Goal: Participate in discussion: Engage in conversation with other users on a specific topic

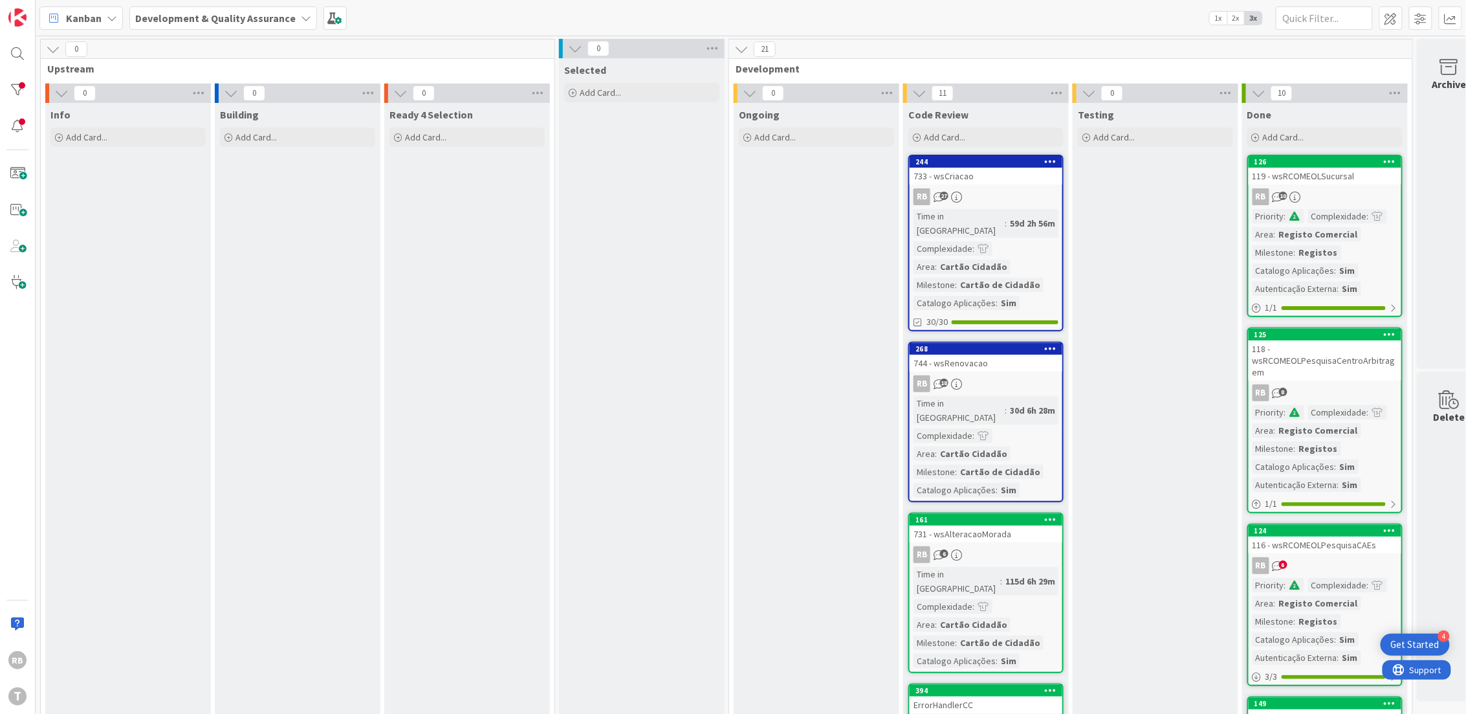
click at [985, 188] on div "RB 27" at bounding box center [986, 196] width 153 height 17
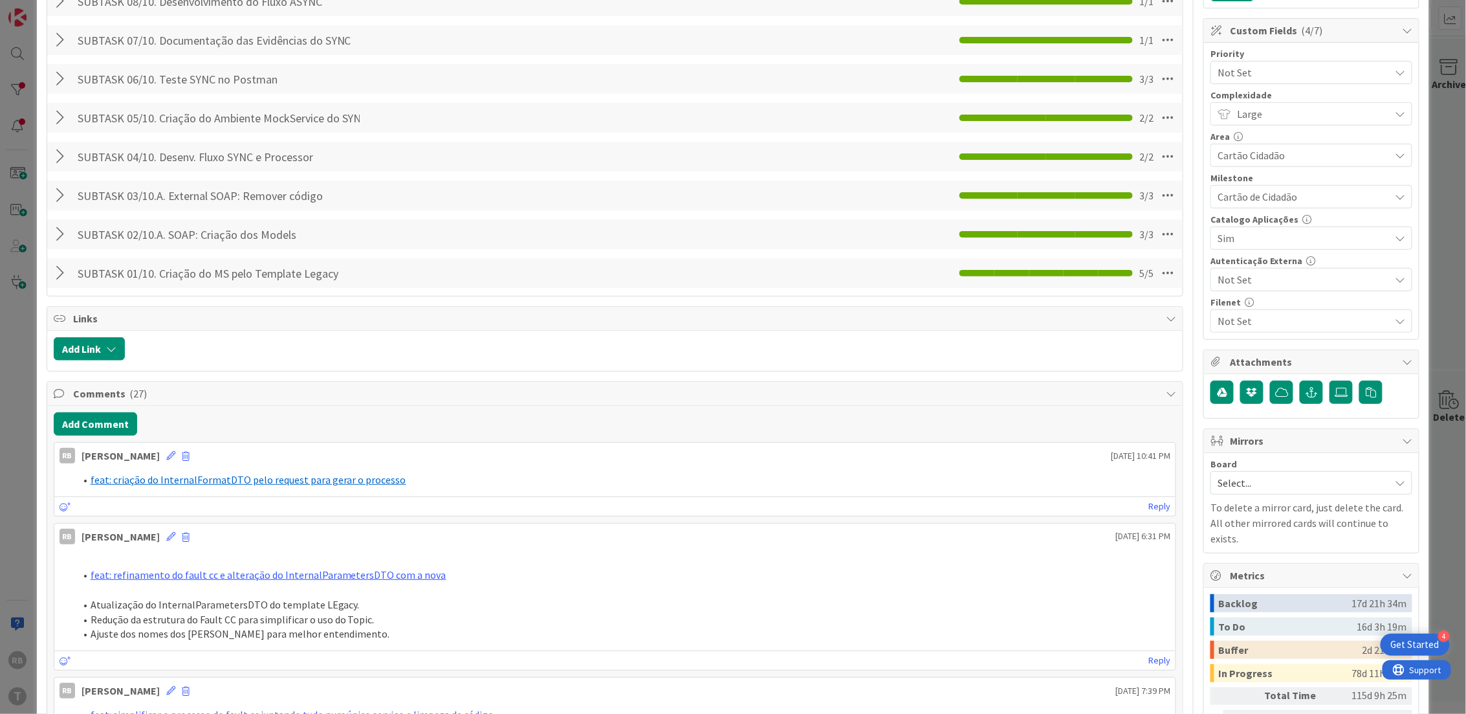
click at [107, 422] on button "Add Comment" at bounding box center [95, 423] width 83 height 23
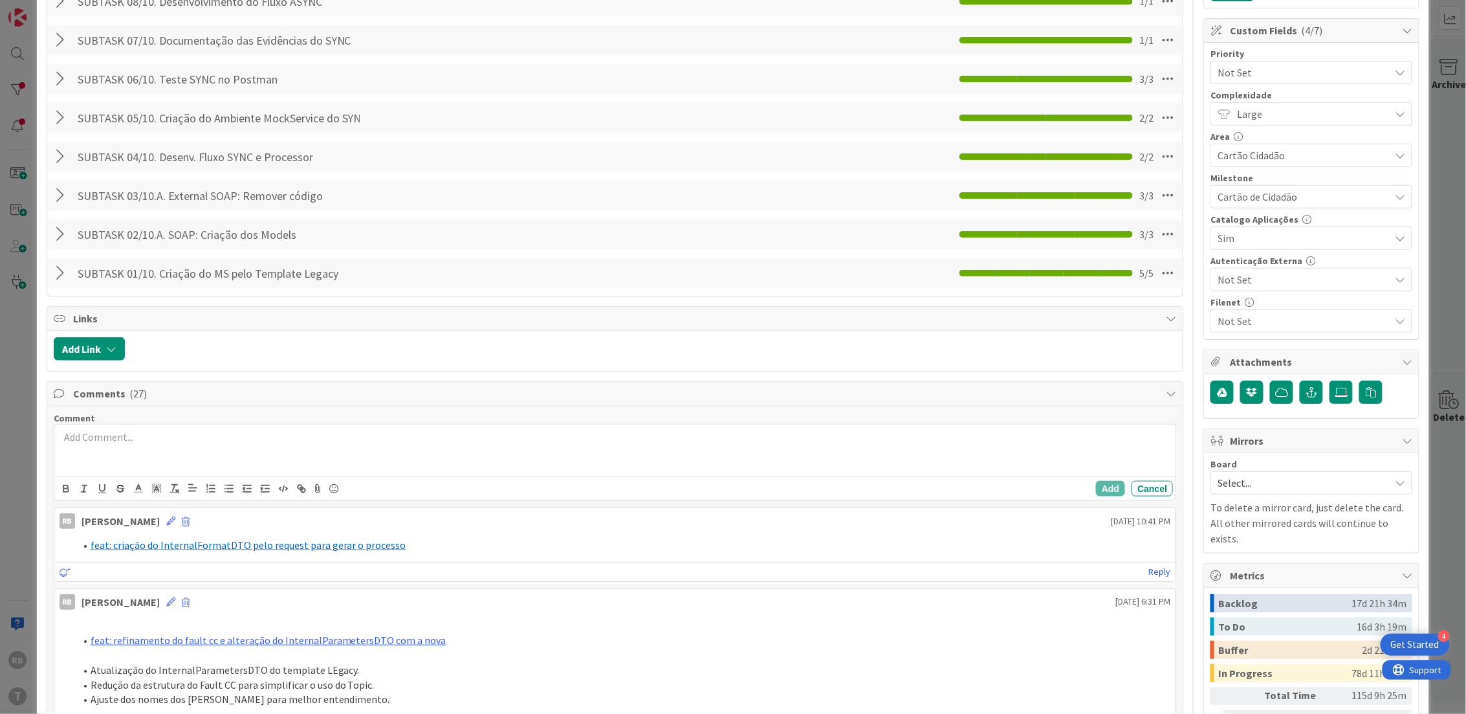
click at [129, 449] on div at bounding box center [615, 450] width 1122 height 52
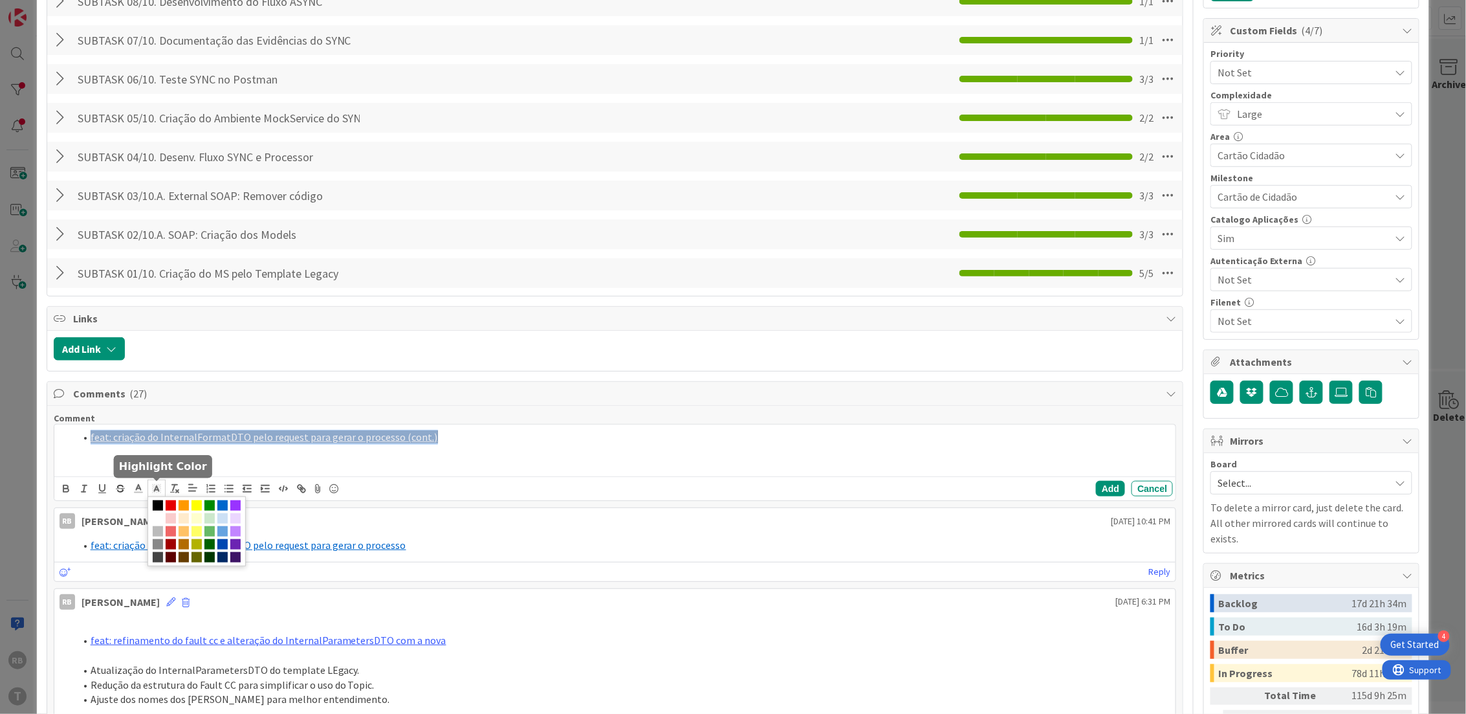
click at [149, 488] on span at bounding box center [157, 487] width 18 height 17
click at [163, 517] on span at bounding box center [158, 518] width 10 height 10
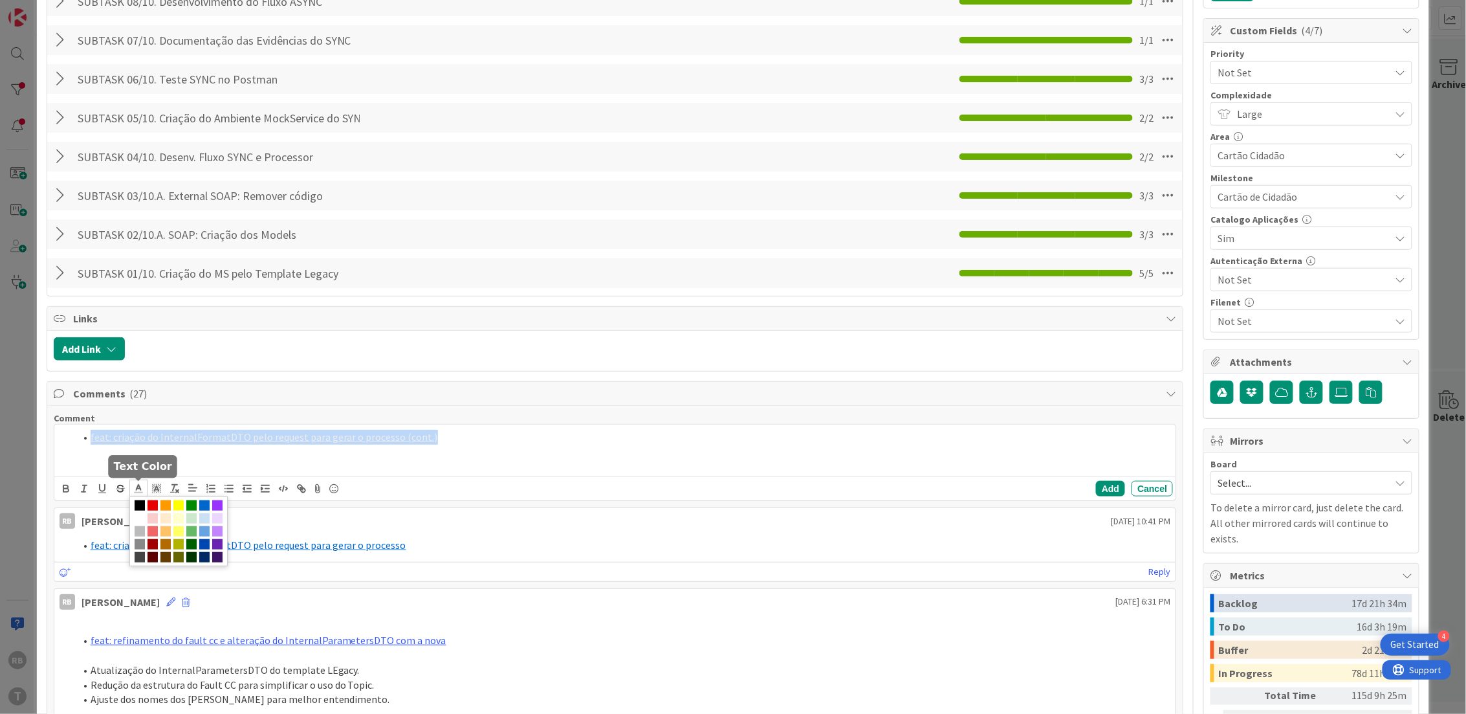
click at [140, 490] on polyline at bounding box center [138, 487] width 5 height 5
click at [204, 505] on span at bounding box center [204, 505] width 10 height 10
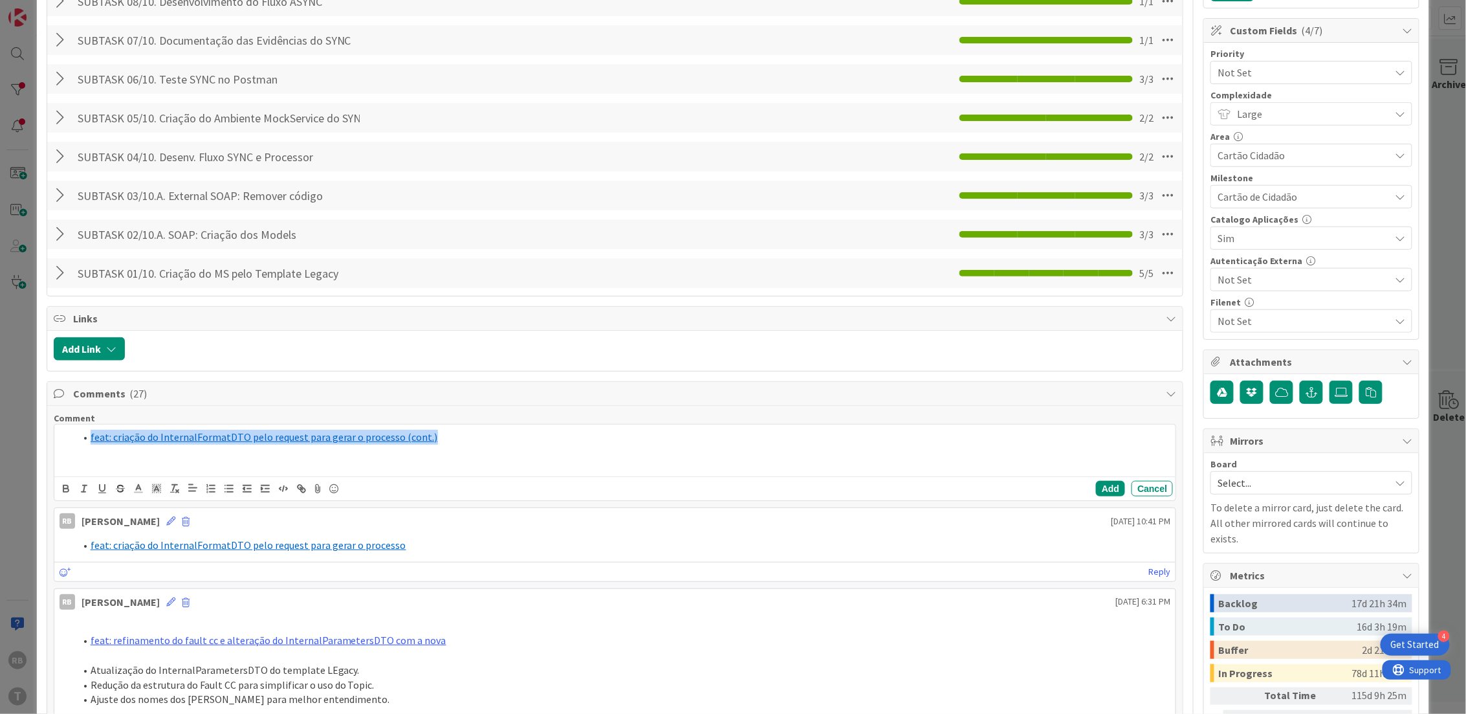
click at [222, 440] on link "feat: criação do InternalFormatDTO pelo request para gerar o processo (cont.)" at bounding box center [264, 436] width 347 height 13
drag, startPoint x: 109, startPoint y: 461, endPoint x: 102, endPoint y: 462, distance: 6.6
click at [109, 461] on div "feat: criação do InternalFormatDTO pelo request para gerar o processo (cont.)" at bounding box center [615, 450] width 1122 height 52
click at [1096, 487] on button "Add" at bounding box center [1110, 489] width 29 height 16
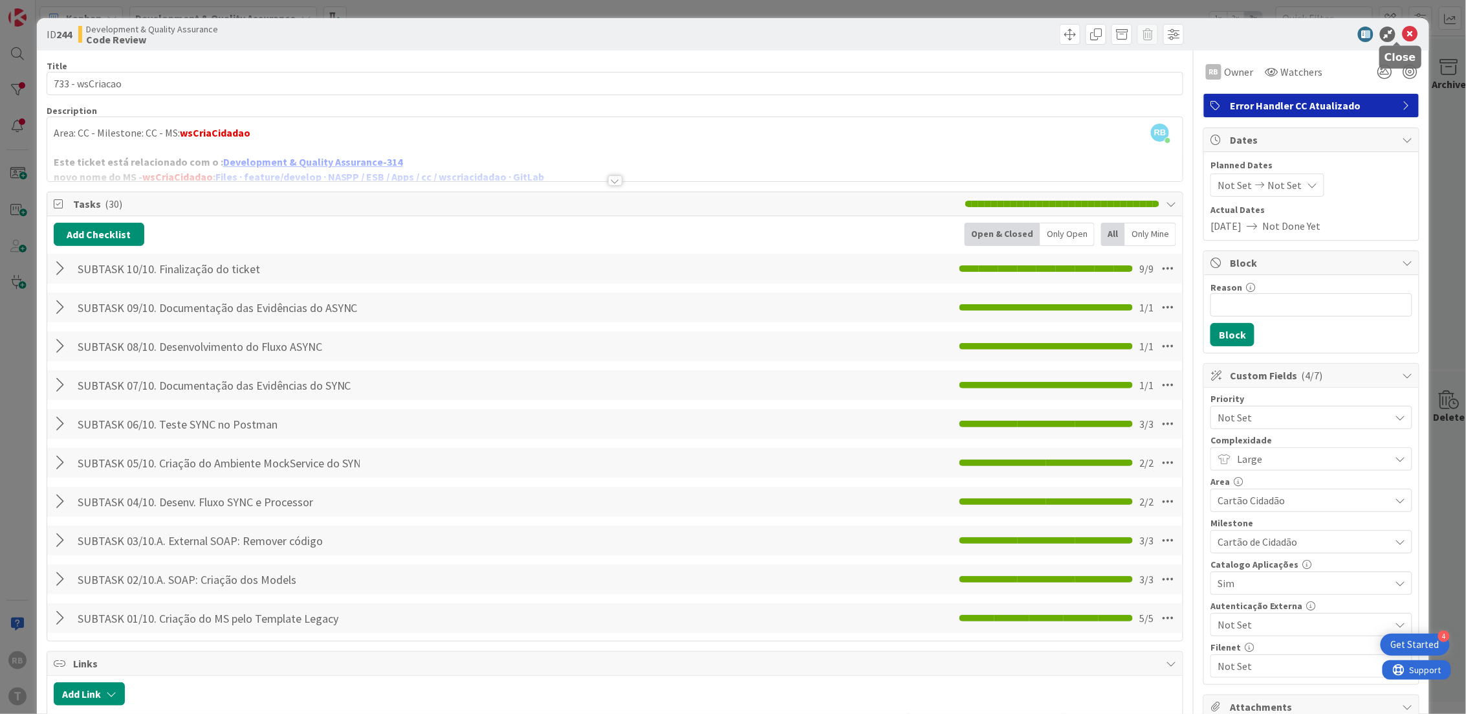
click at [1402, 32] on icon at bounding box center [1410, 35] width 16 height 16
